Goal: Task Accomplishment & Management: Manage account settings

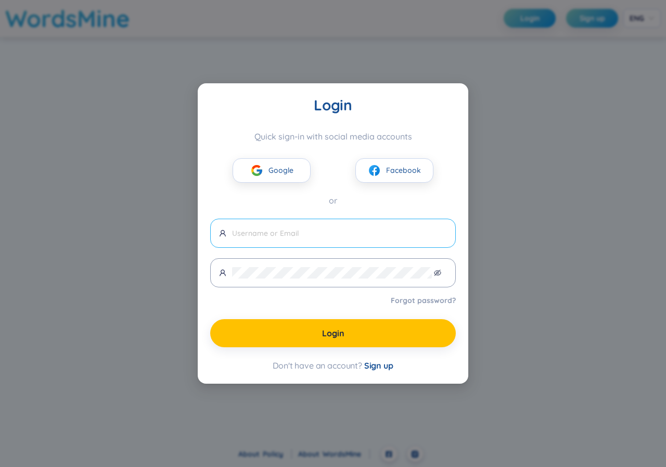
click at [229, 230] on span at bounding box center [333, 233] width 246 height 29
click at [245, 228] on input "text" at bounding box center [339, 232] width 215 height 11
click at [233, 237] on input "text" at bounding box center [339, 232] width 215 height 11
type input "[EMAIL_ADDRESS][DOMAIN_NAME]"
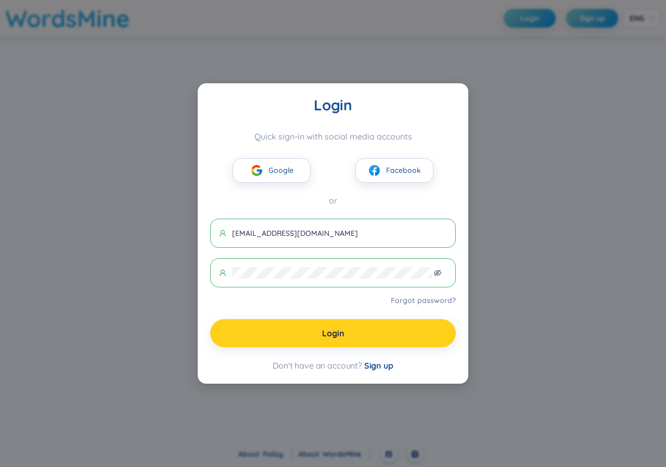
click at [332, 331] on span "Login" at bounding box center [333, 332] width 22 height 11
click at [342, 339] on span "Login" at bounding box center [333, 332] width 22 height 11
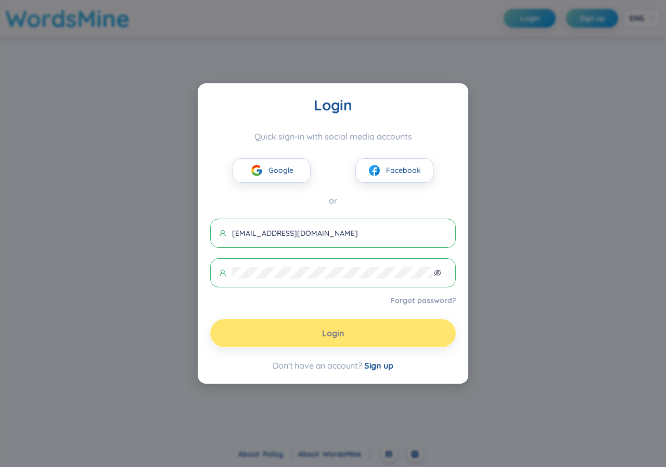
click at [342, 339] on span "Login" at bounding box center [333, 332] width 22 height 11
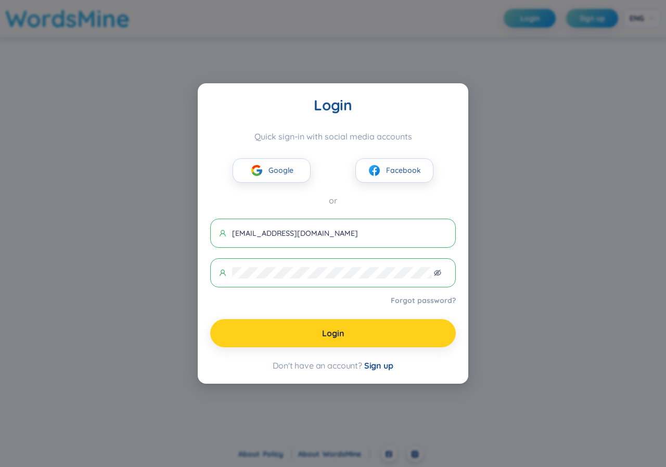
click at [342, 339] on span "Login" at bounding box center [333, 332] width 22 height 11
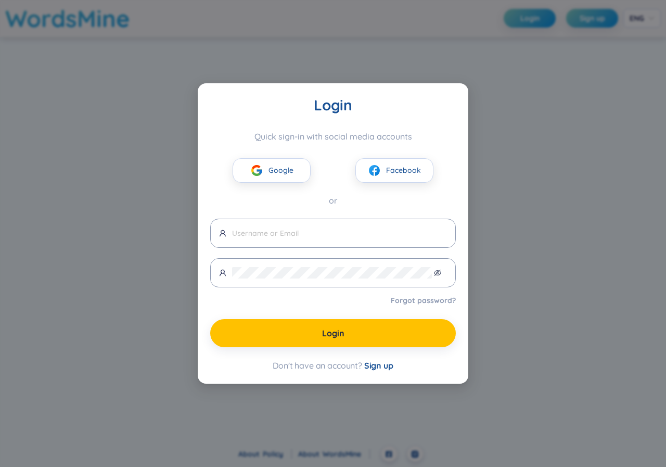
type input "[EMAIL_ADDRESS][DOMAIN_NAME]"
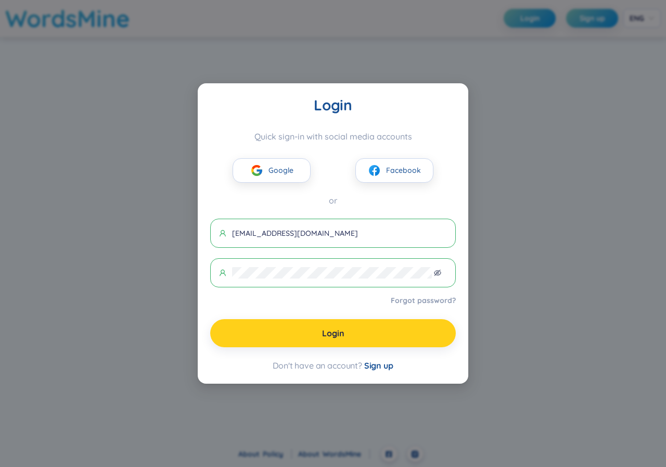
click at [349, 336] on button "Login" at bounding box center [333, 333] width 246 height 28
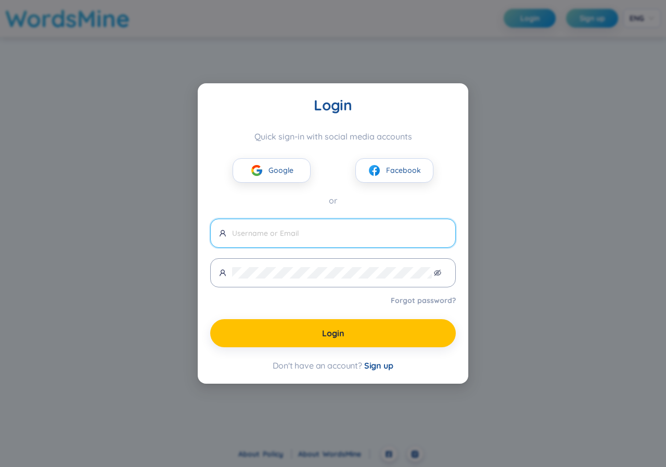
type input "[EMAIL_ADDRESS][DOMAIN_NAME]"
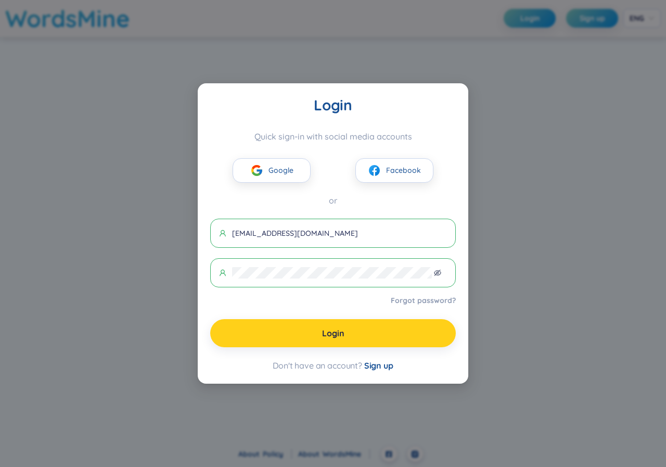
click at [321, 342] on button "Login" at bounding box center [333, 333] width 246 height 28
